Goal: Communication & Community: Answer question/provide support

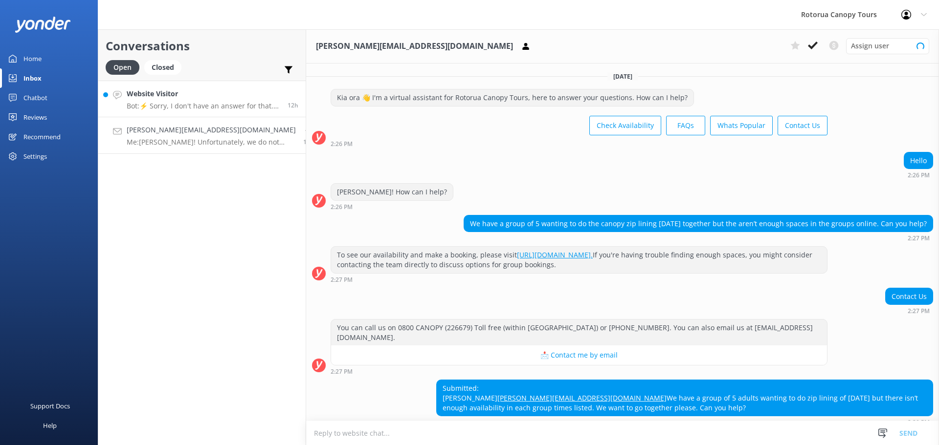
scroll to position [126, 0]
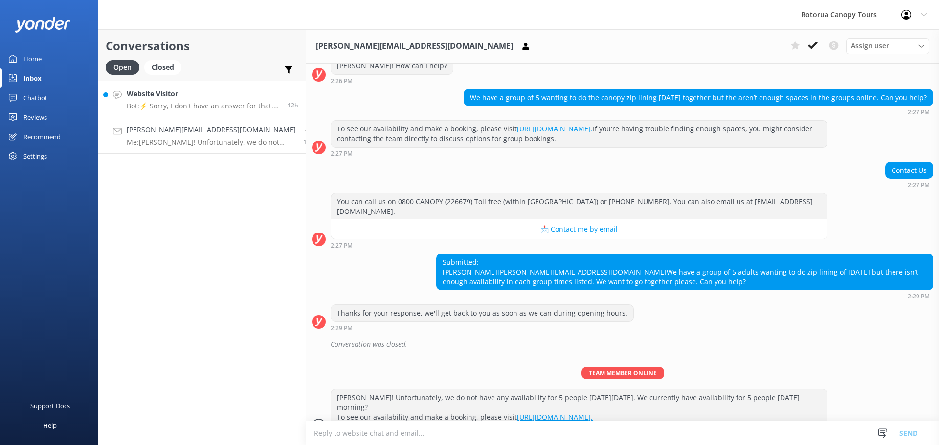
click at [235, 96] on h4 "Website Visitor" at bounding box center [204, 94] width 154 height 11
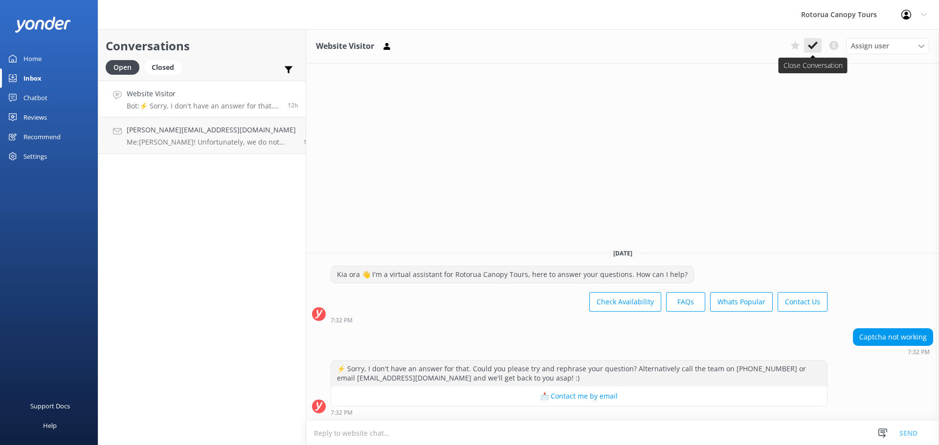
click at [817, 49] on icon at bounding box center [813, 46] width 10 height 10
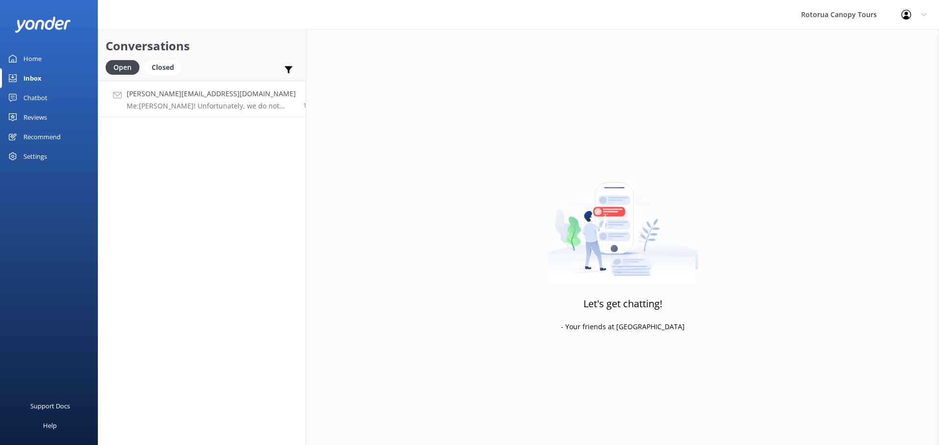
click at [227, 107] on p "Me: [PERSON_NAME]! Unfortunately, we do not have any availability for 5 people …" at bounding box center [211, 106] width 169 height 9
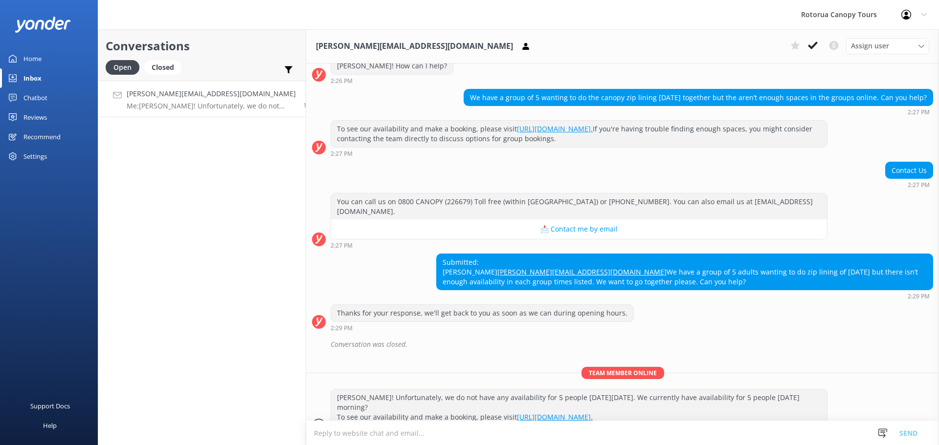
scroll to position [176, 0]
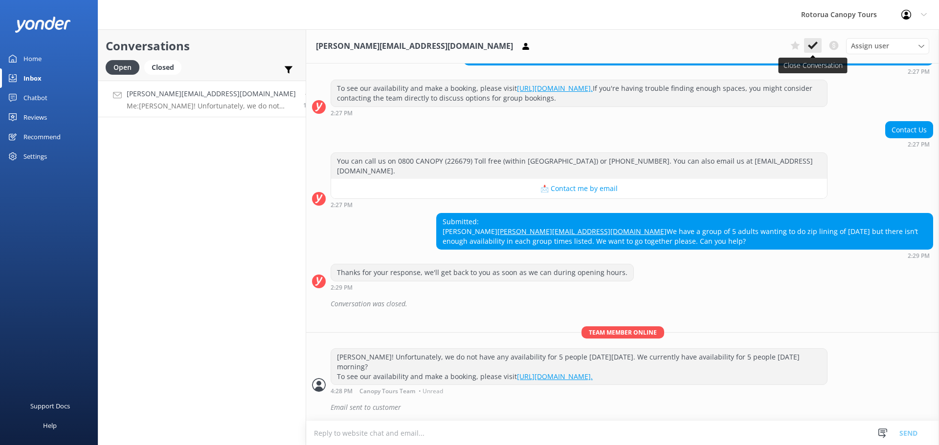
drag, startPoint x: 822, startPoint y: 44, endPoint x: 811, endPoint y: 48, distance: 11.8
click at [808, 57] on div "[PERSON_NAME][EMAIL_ADDRESS][DOMAIN_NAME] Assign user [PERSON_NAME] Canopy Tour…" at bounding box center [622, 46] width 633 height 34
click at [811, 48] on use at bounding box center [813, 46] width 10 height 8
